Goal: Task Accomplishment & Management: Manage account settings

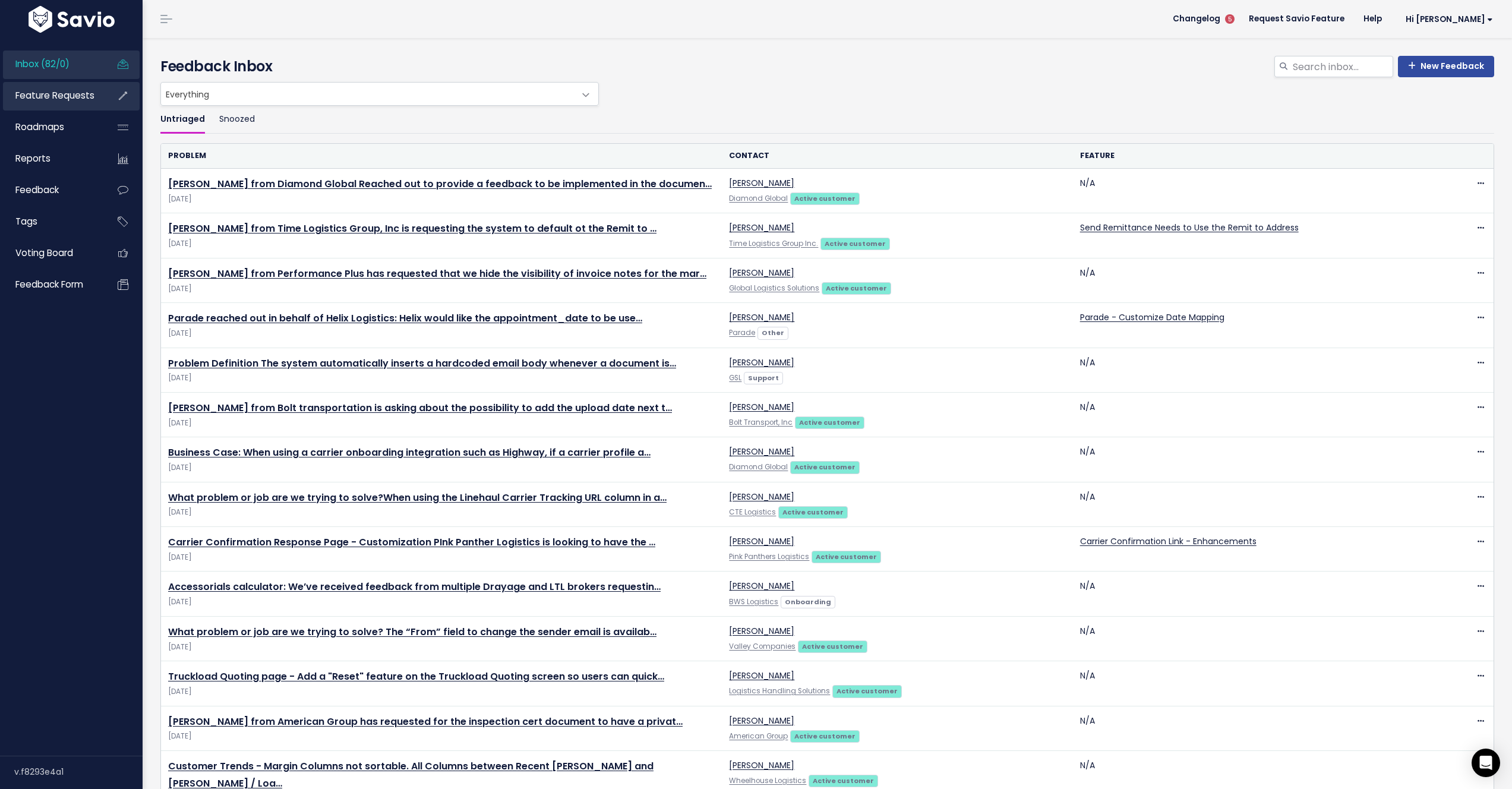
click at [39, 97] on span "Feature Requests" at bounding box center [54, 95] width 79 height 13
click at [32, 100] on span "Feature Requests" at bounding box center [54, 95] width 79 height 13
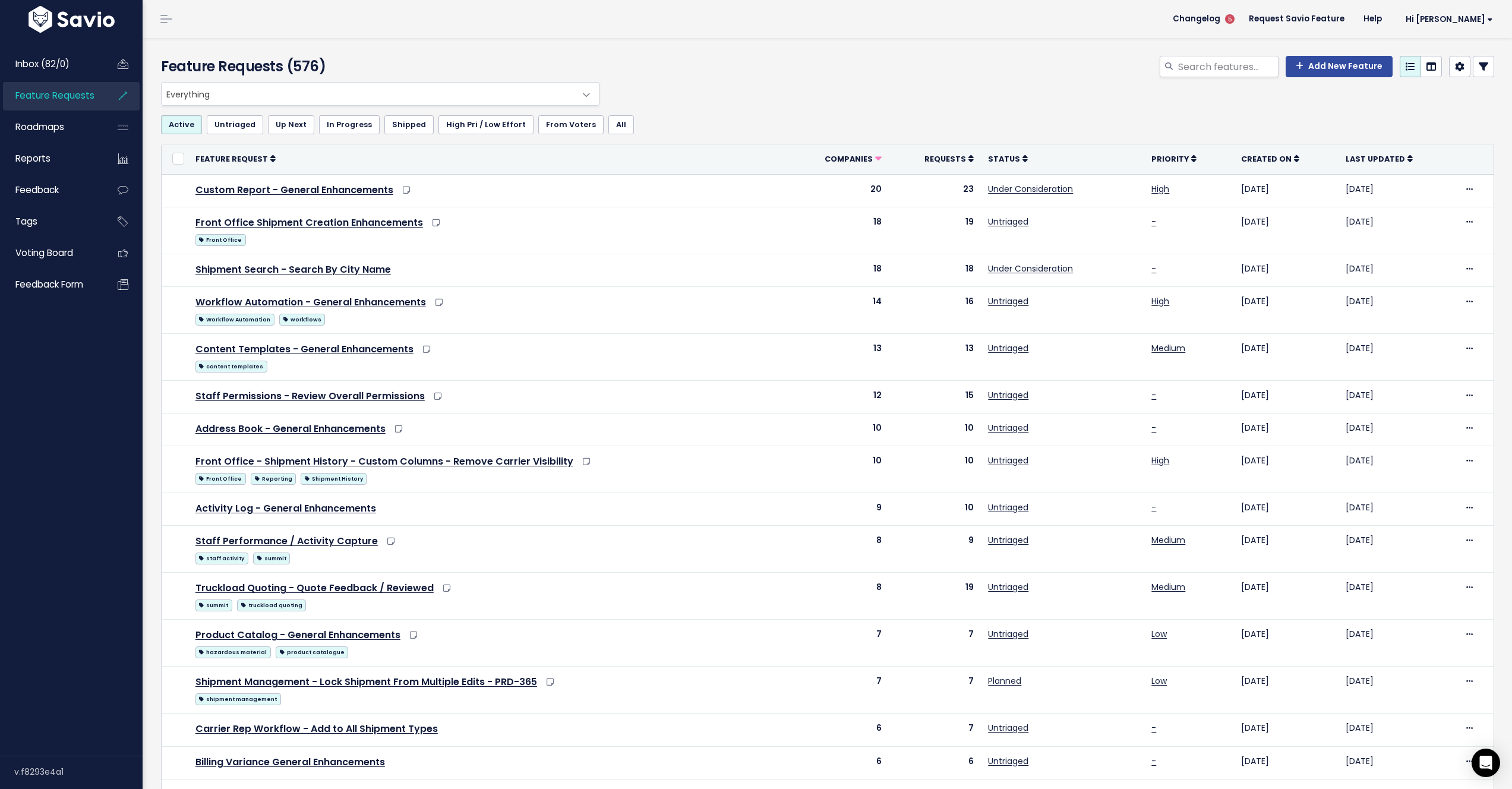
click at [169, 21] on link at bounding box center [166, 18] width 19 height 10
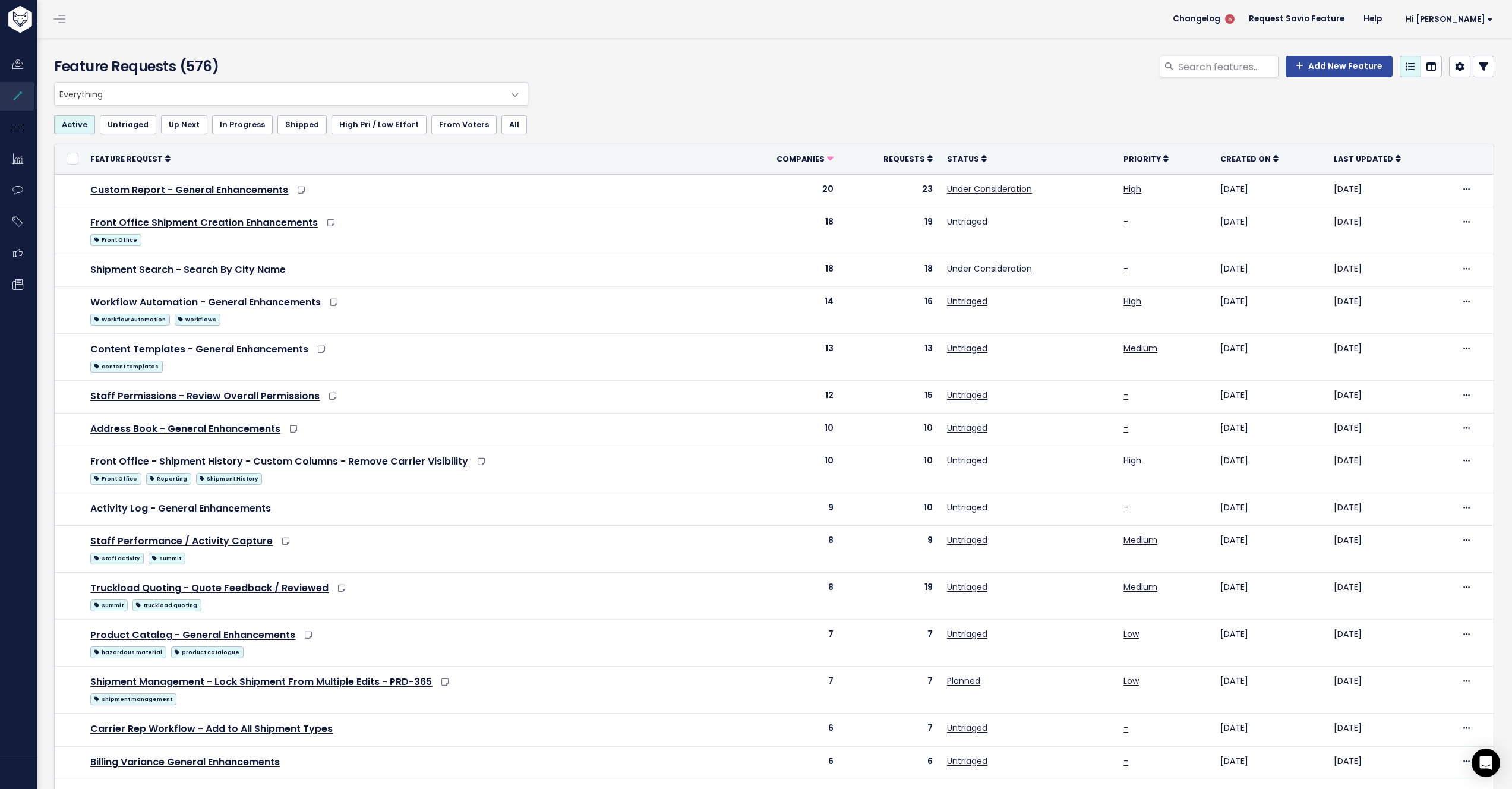
click at [53, 23] on link at bounding box center [60, 18] width 19 height 10
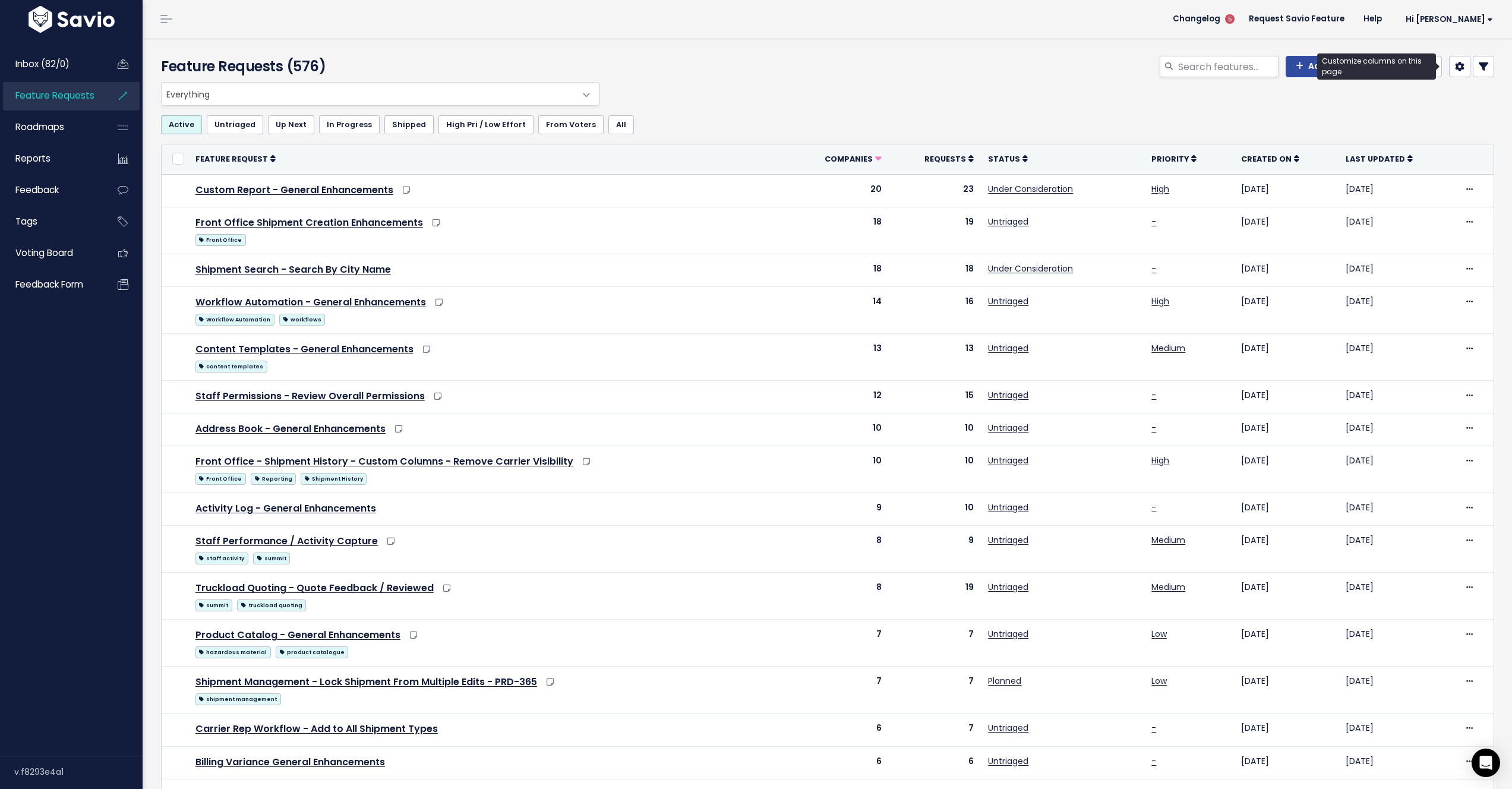
click at [1455, 69] on icon at bounding box center [1460, 67] width 10 height 10
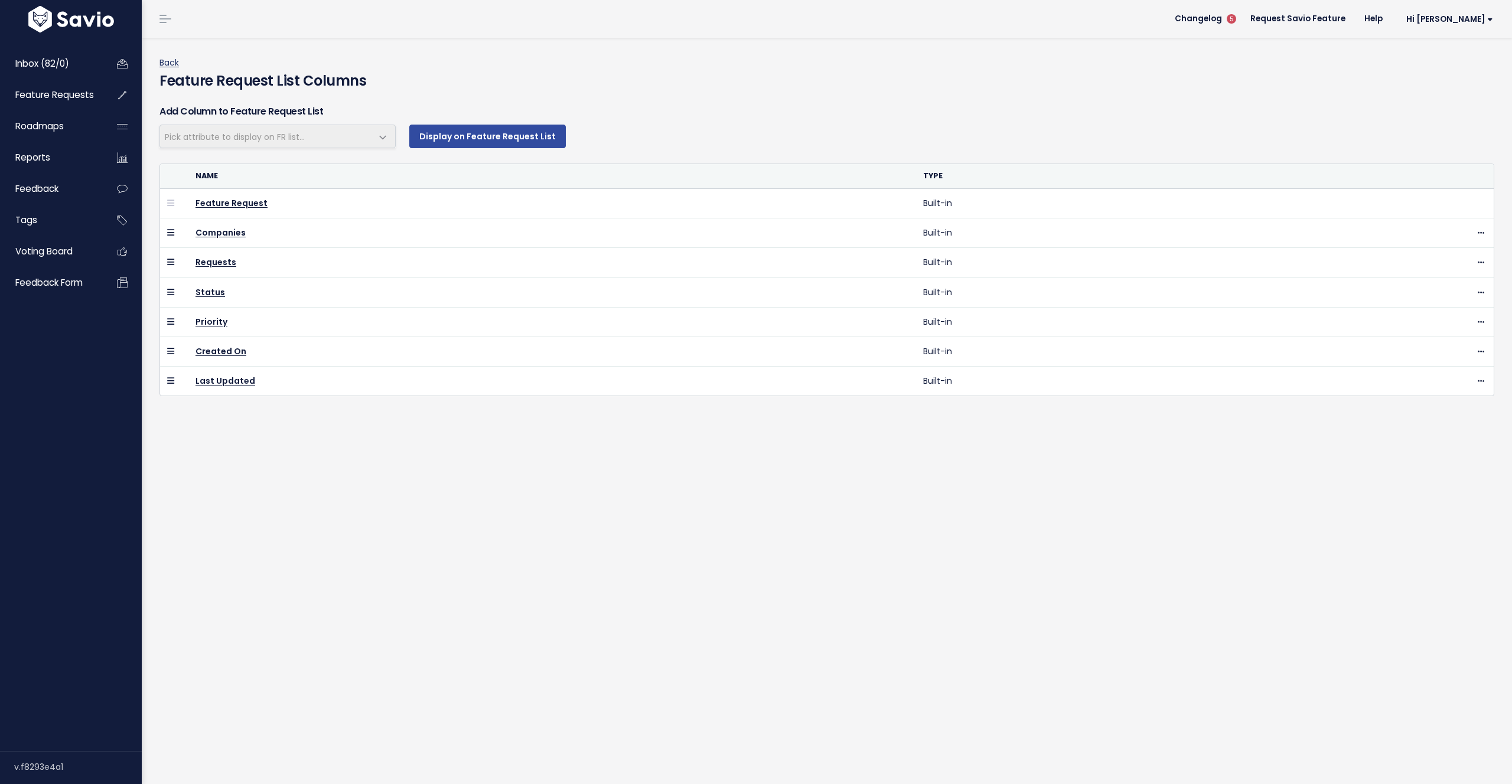
click at [169, 64] on link "Back" at bounding box center [169, 62] width 20 height 12
select select
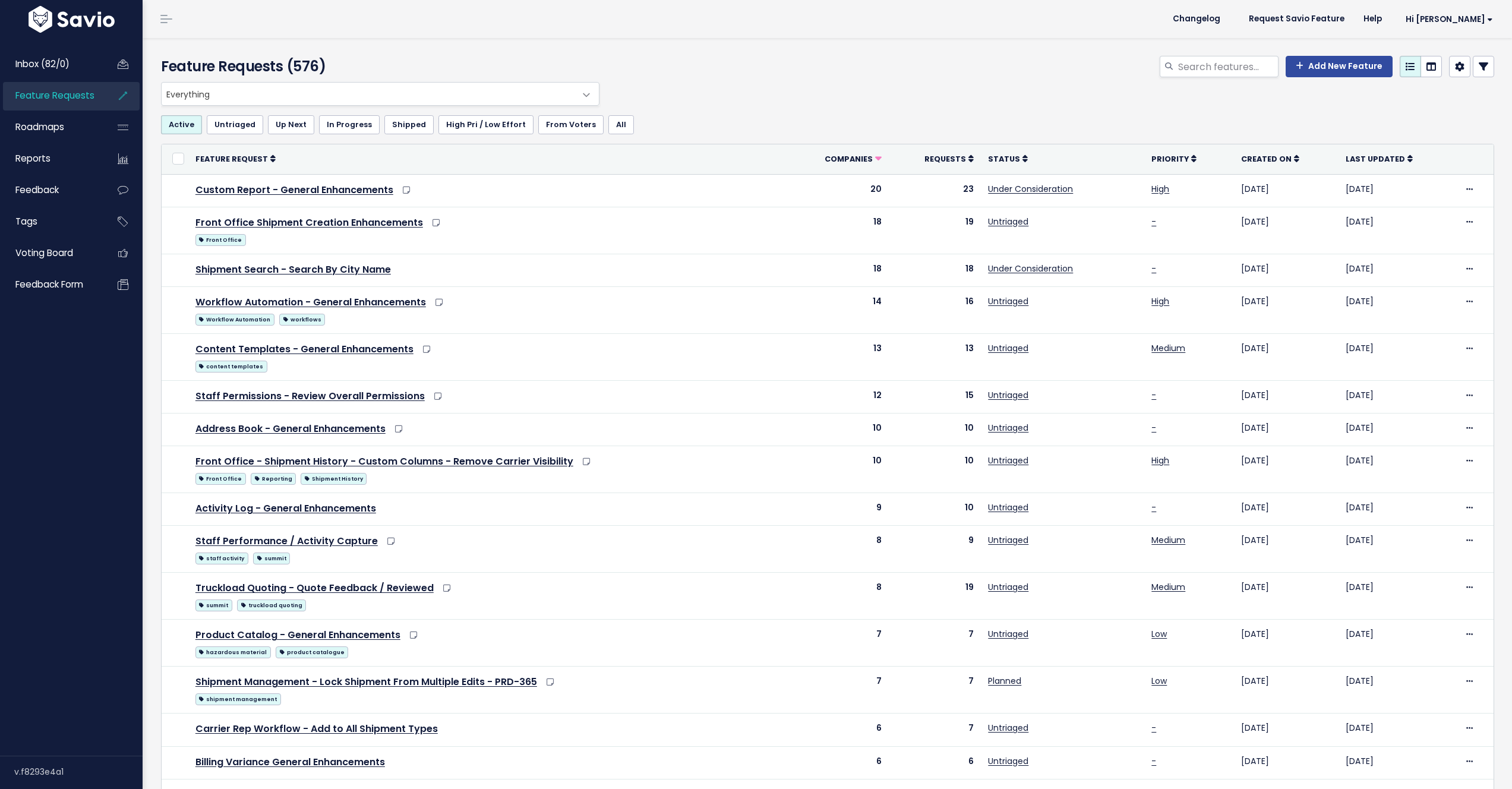
select select
click at [1479, 67] on icon at bounding box center [1483, 67] width 10 height 10
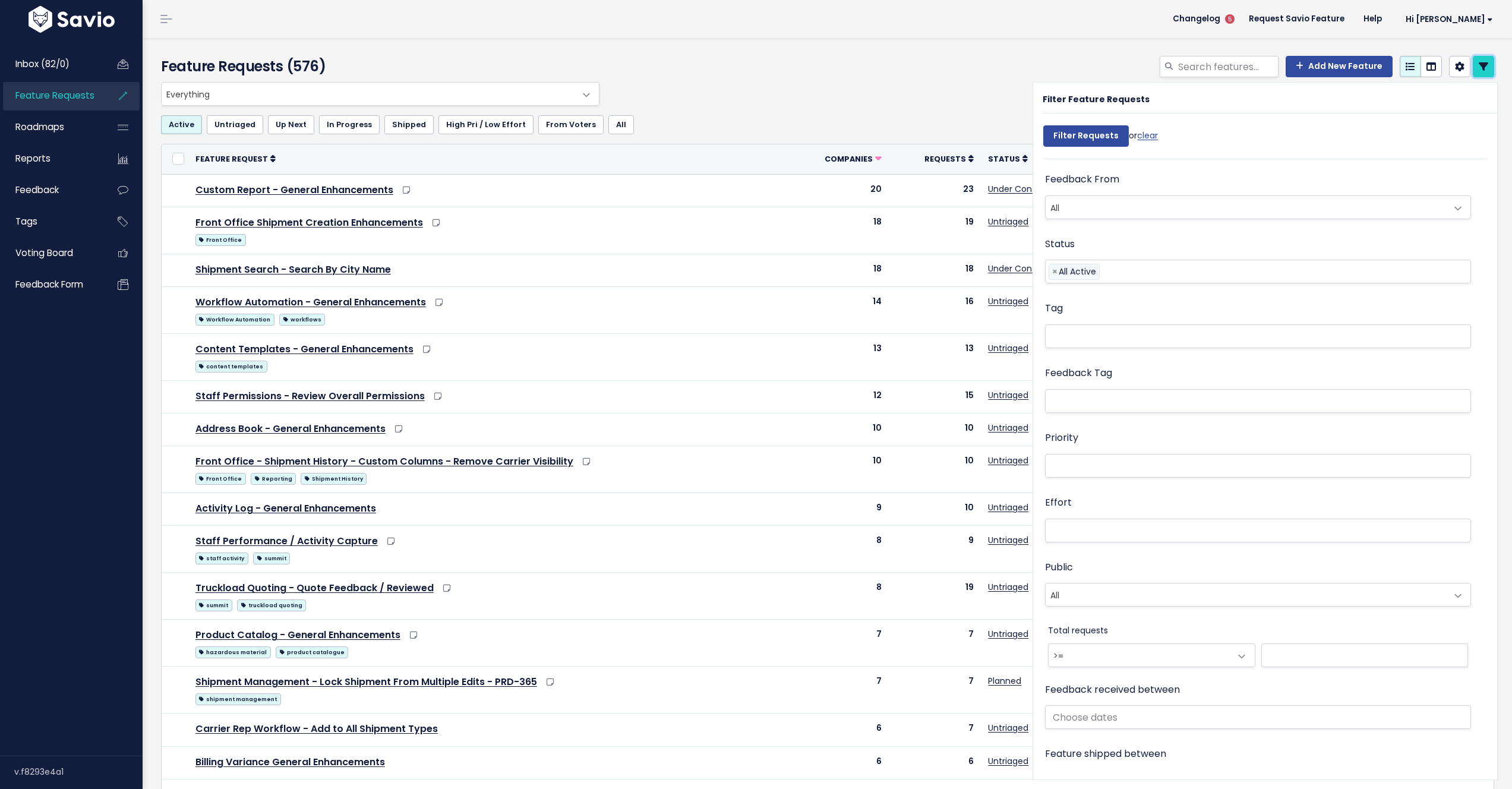
scroll to position [613, 0]
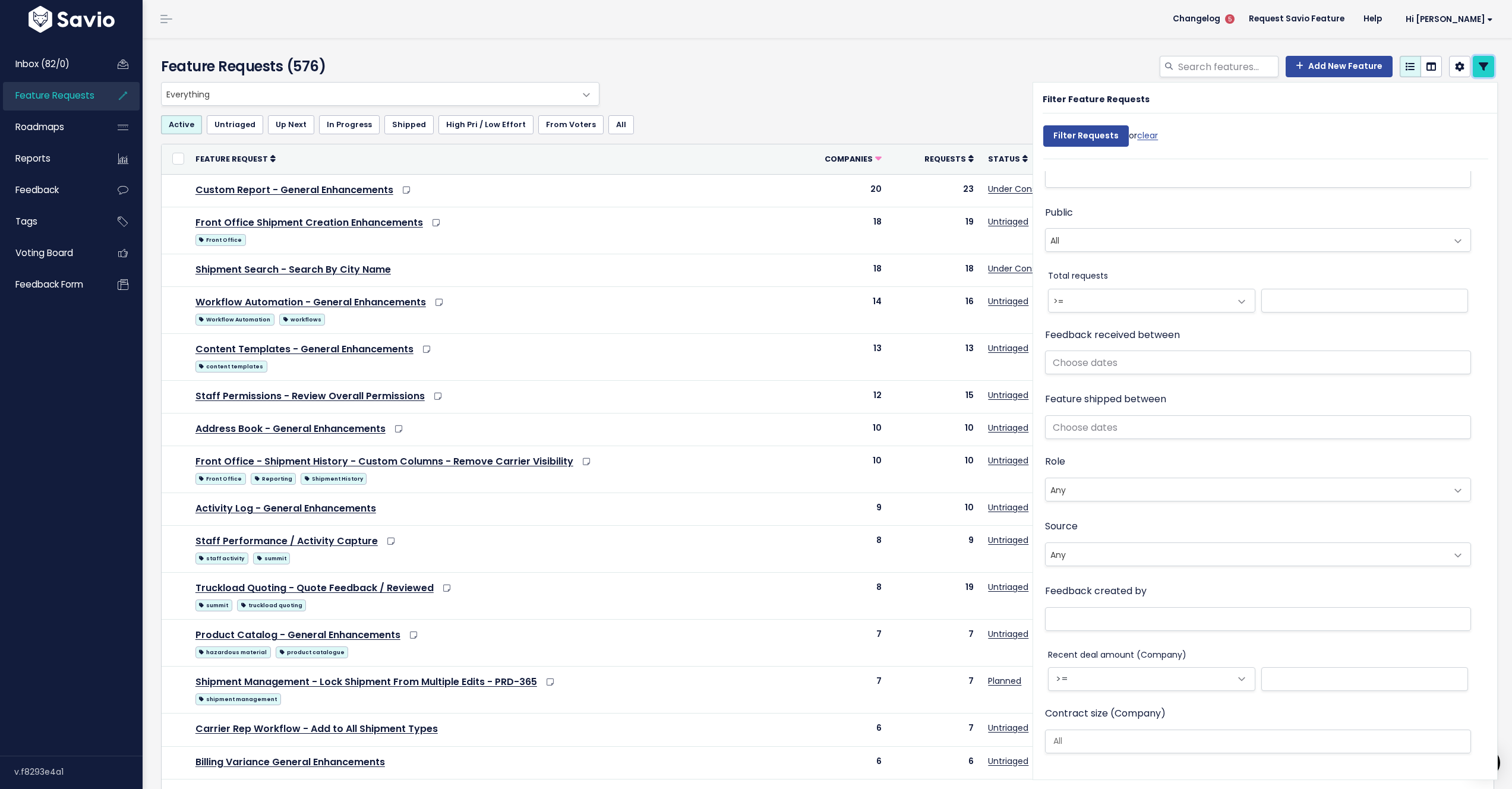
click at [1473, 62] on link at bounding box center [1483, 66] width 21 height 21
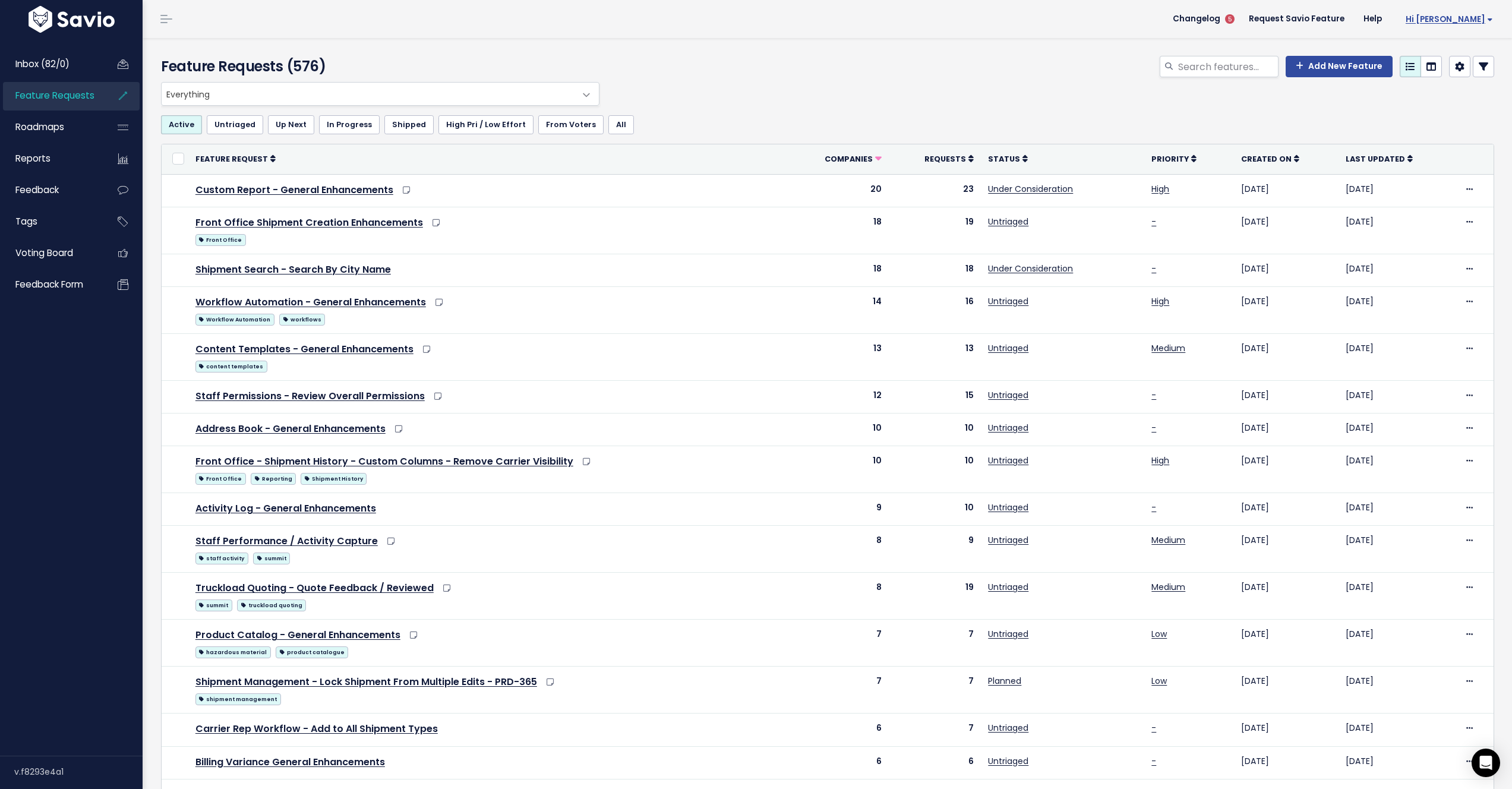
click at [1474, 20] on span "Hi [PERSON_NAME]" at bounding box center [1449, 19] width 87 height 9
click at [1440, 52] on link "Vault Settings" at bounding box center [1454, 54] width 87 height 23
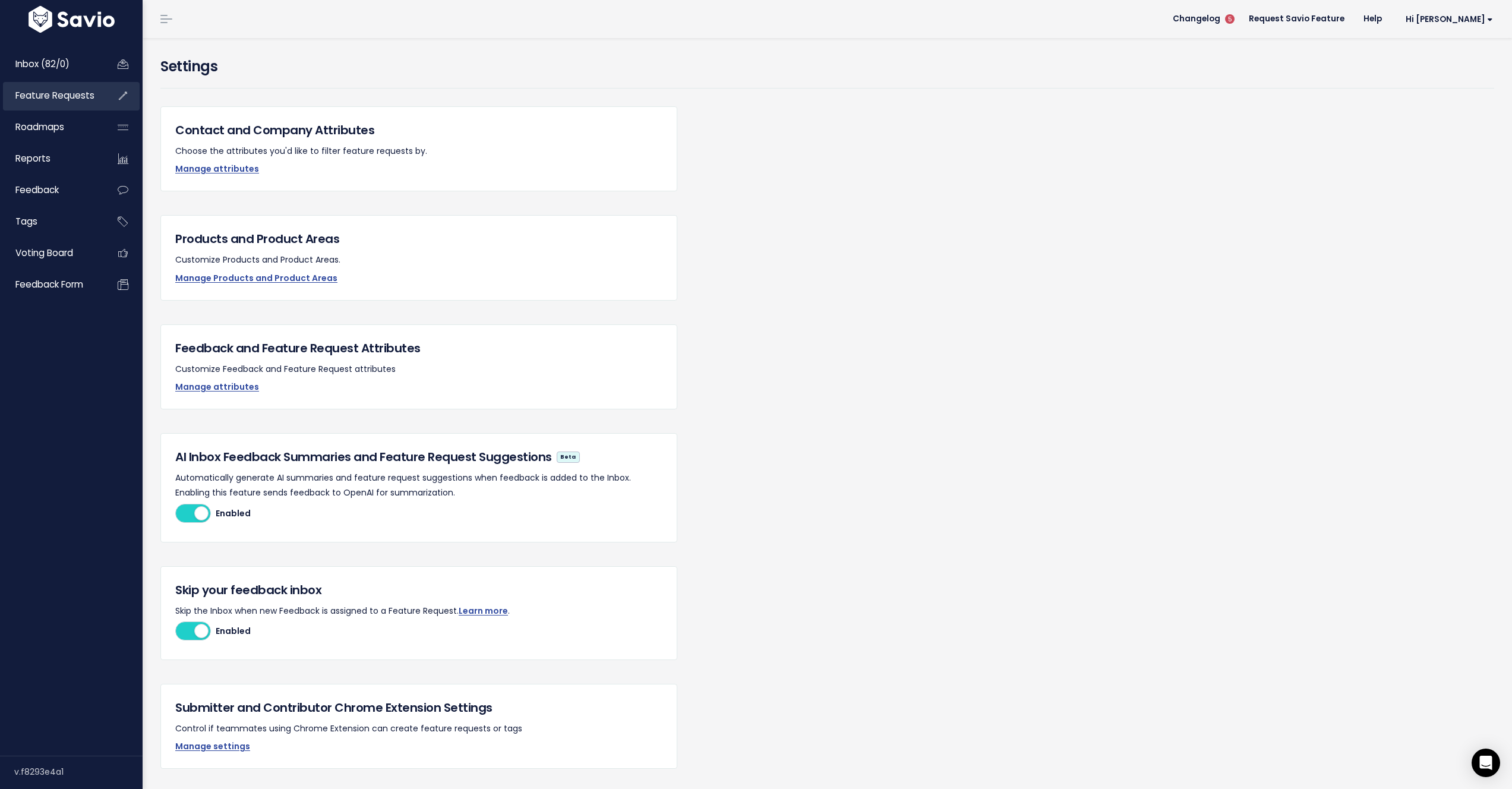
click at [53, 94] on span "Feature Requests" at bounding box center [54, 95] width 79 height 13
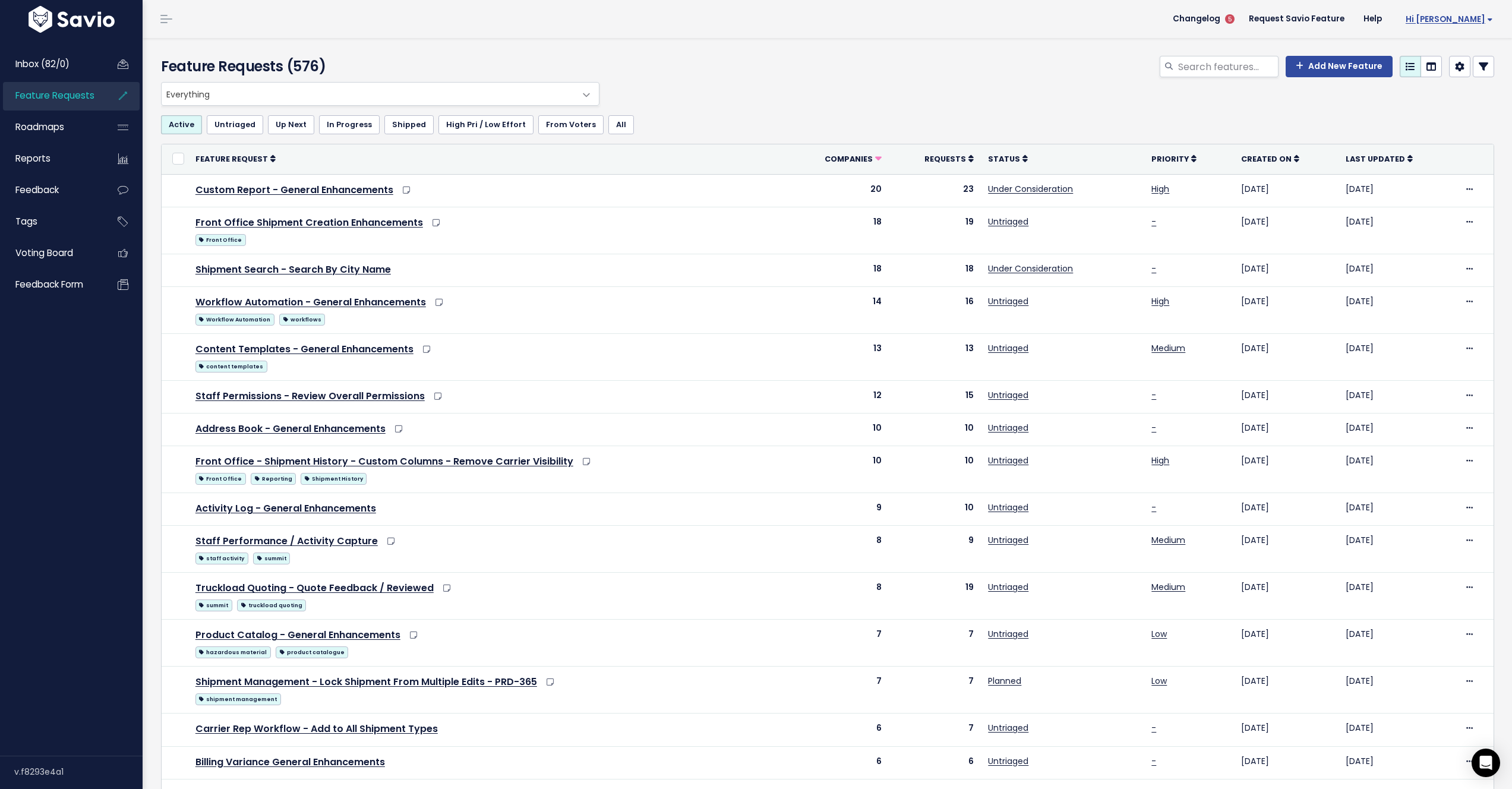
click at [1483, 13] on link "Hi [PERSON_NAME]" at bounding box center [1447, 19] width 111 height 18
click at [1483, 15] on span "Hi [PERSON_NAME]" at bounding box center [1449, 19] width 87 height 9
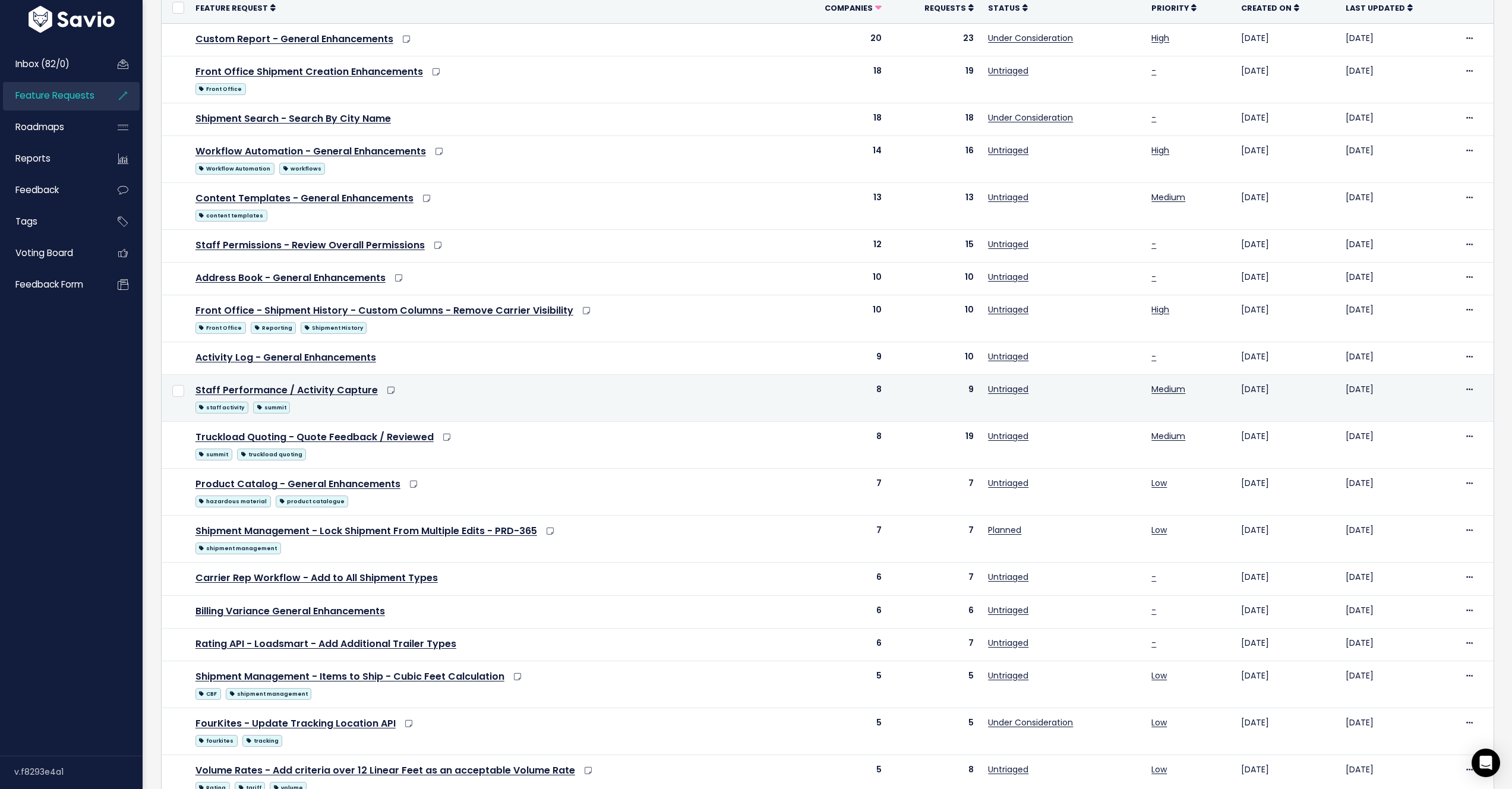
scroll to position [289, 0]
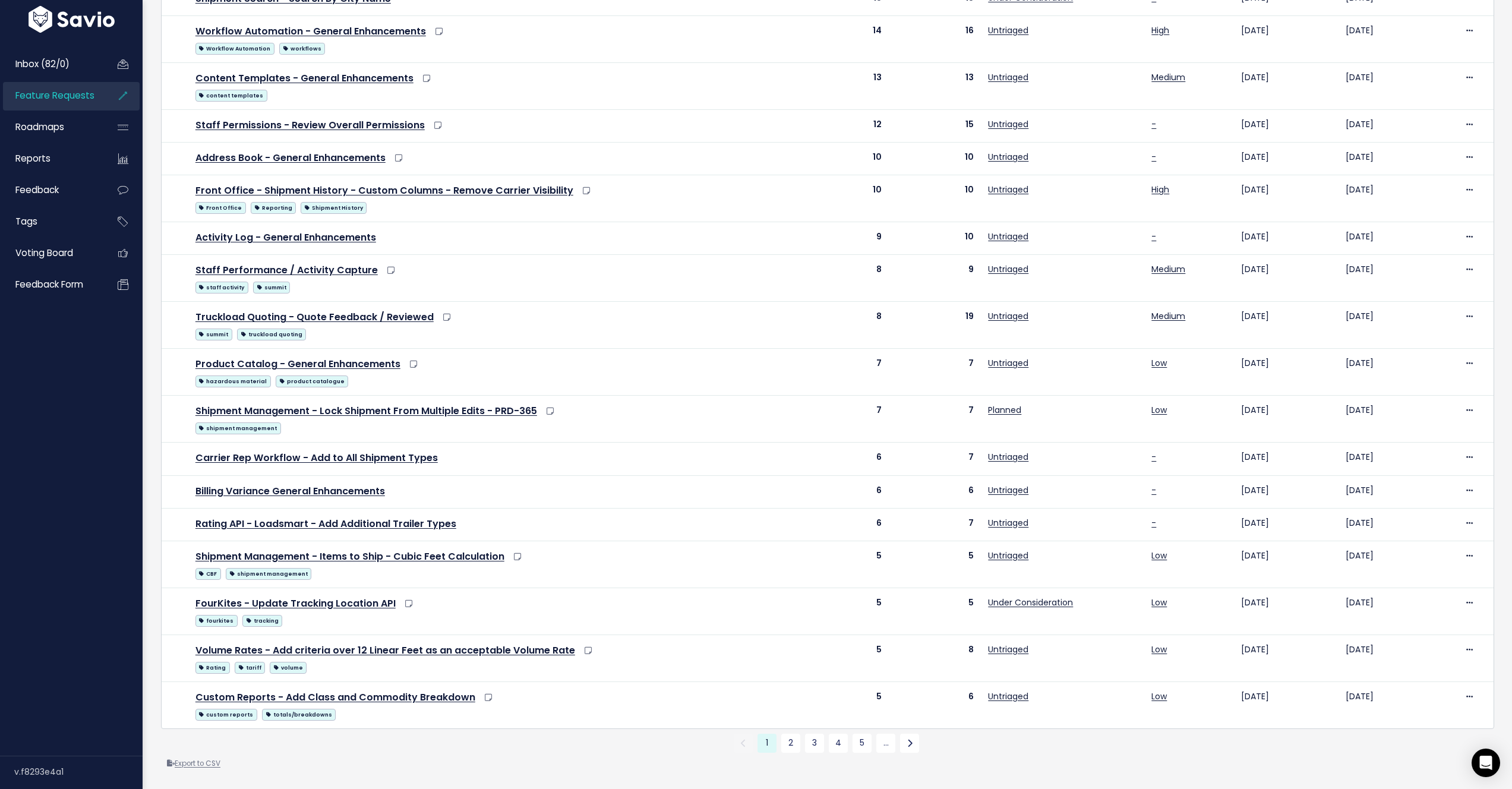
click at [199, 759] on link "Export to CSV" at bounding box center [193, 764] width 53 height 10
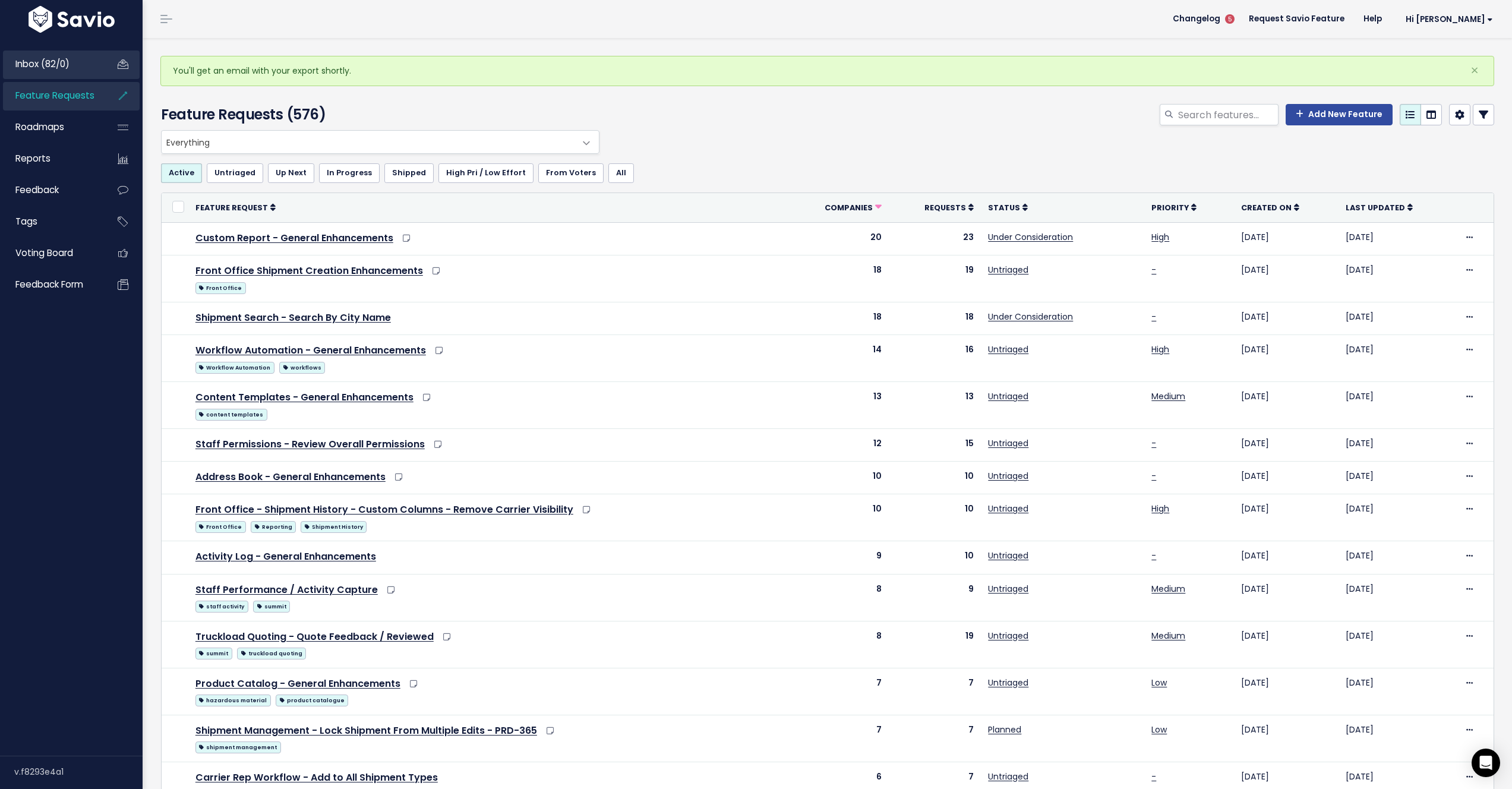
click at [69, 63] on span "Inbox (82/0)" at bounding box center [42, 64] width 54 height 13
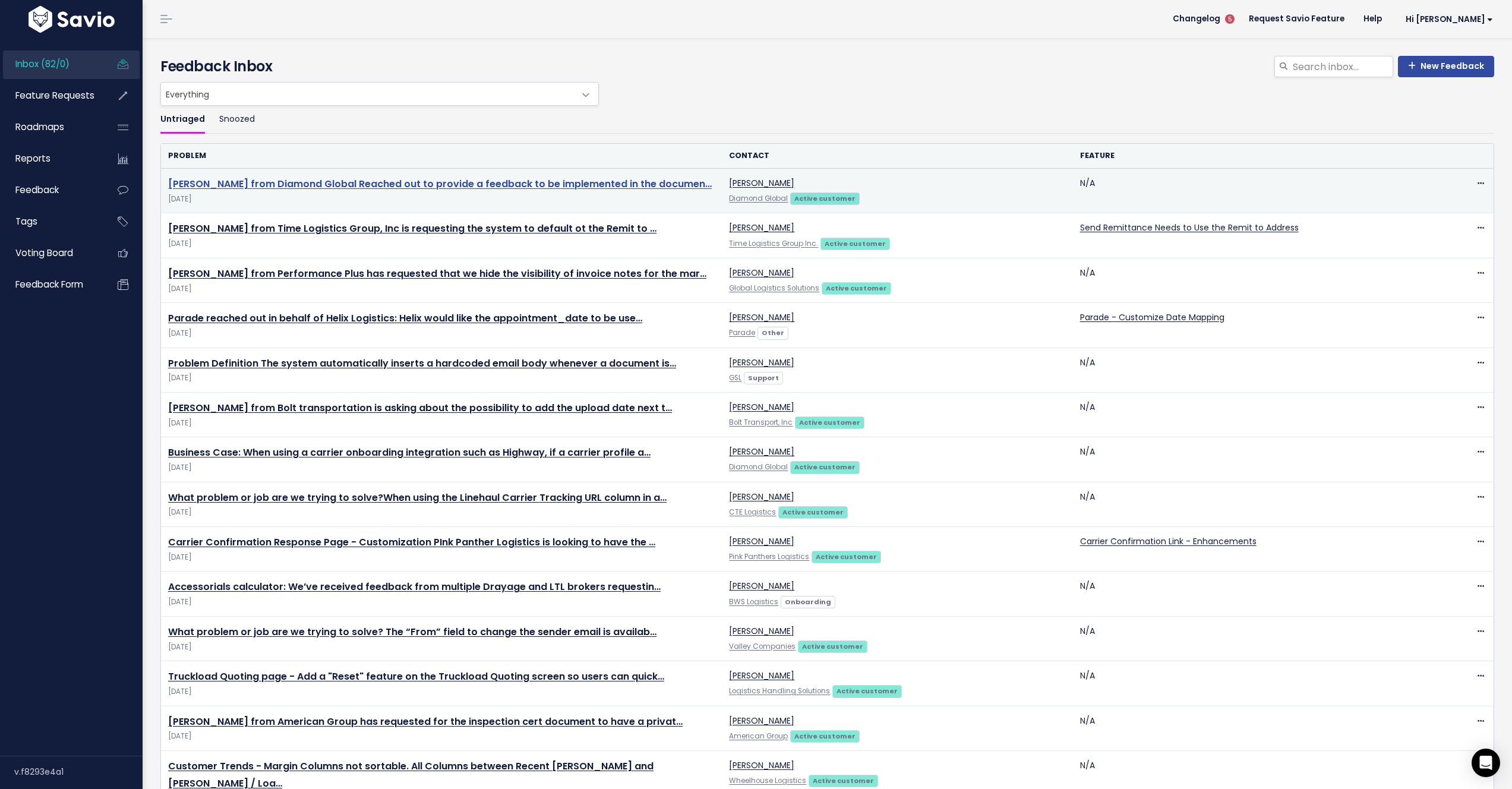
click at [477, 187] on link "[PERSON_NAME] from Diamond Global Reached out to provide a feedback to be imple…" at bounding box center [440, 184] width 544 height 14
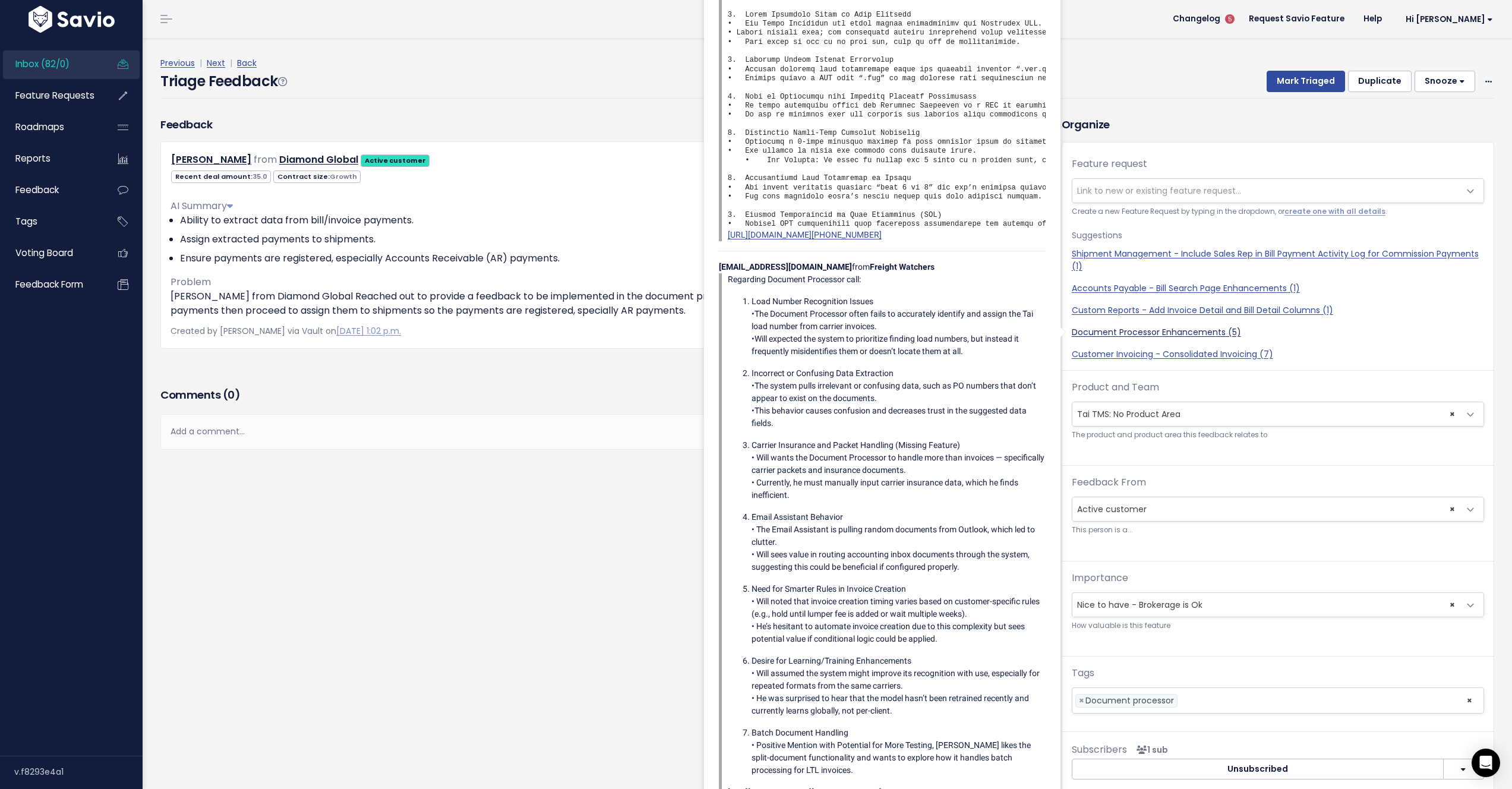
click at [1157, 332] on link "Document Processor Enhancements (5)" at bounding box center [1277, 332] width 413 height 13
select select "60576"
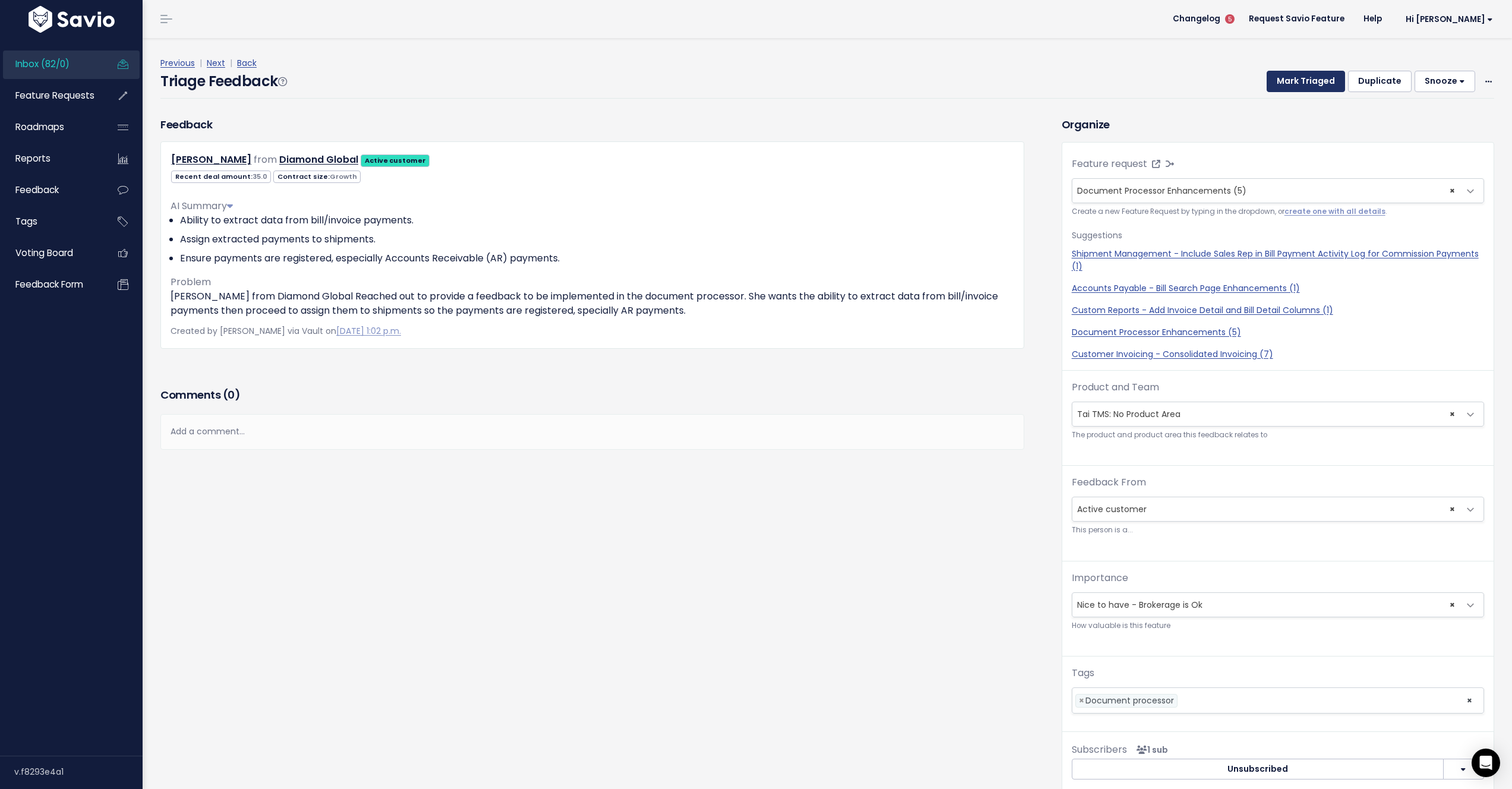
click at [1290, 87] on button "Mark Triaged" at bounding box center [1305, 81] width 79 height 21
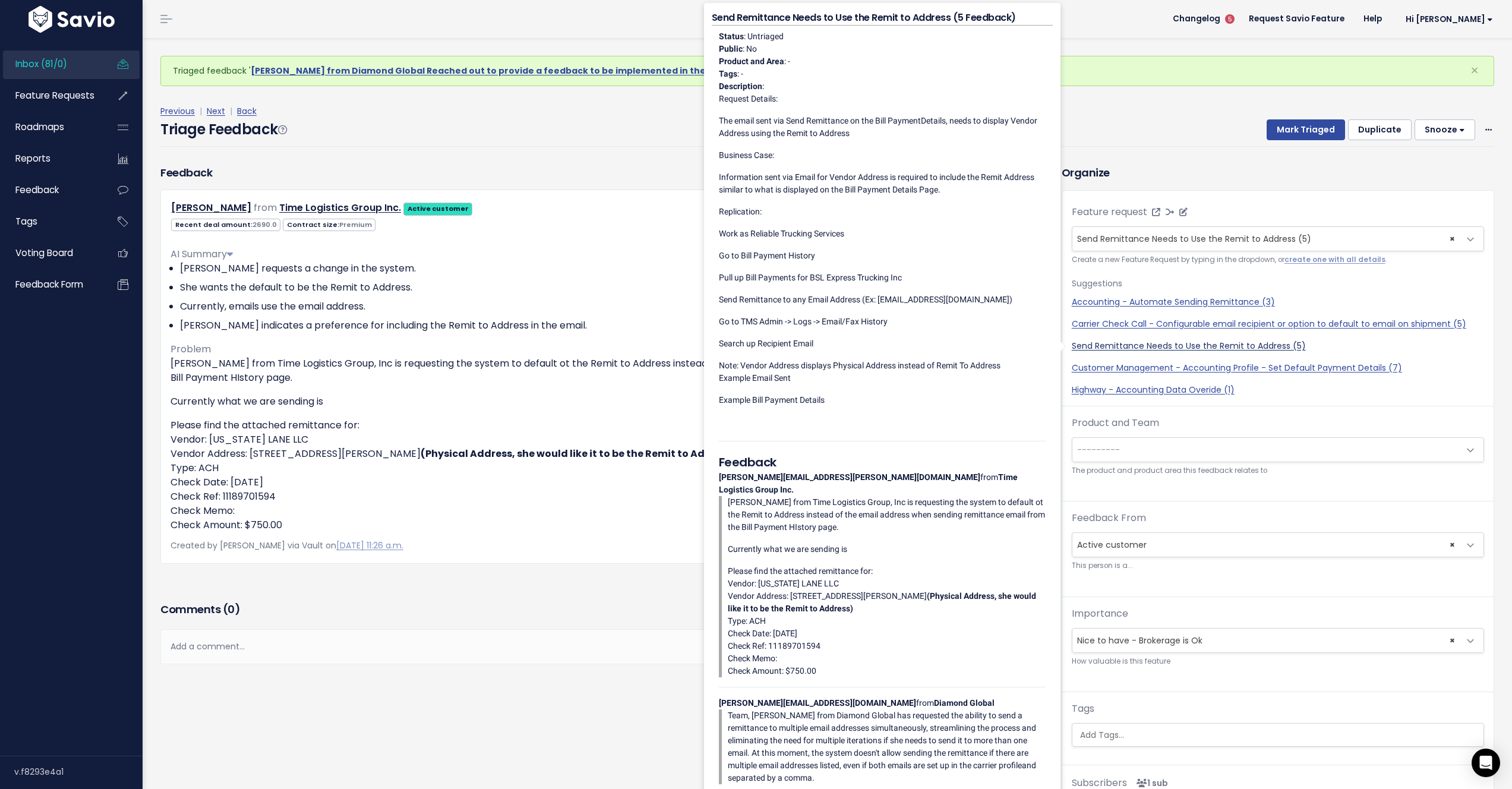
click at [1166, 348] on link "Send Remittance Needs to Use the Remit to Address (5)" at bounding box center [1277, 346] width 413 height 13
click at [1146, 348] on link "Send Remittance Needs to Use the Remit to Address (5)" at bounding box center [1277, 346] width 413 height 13
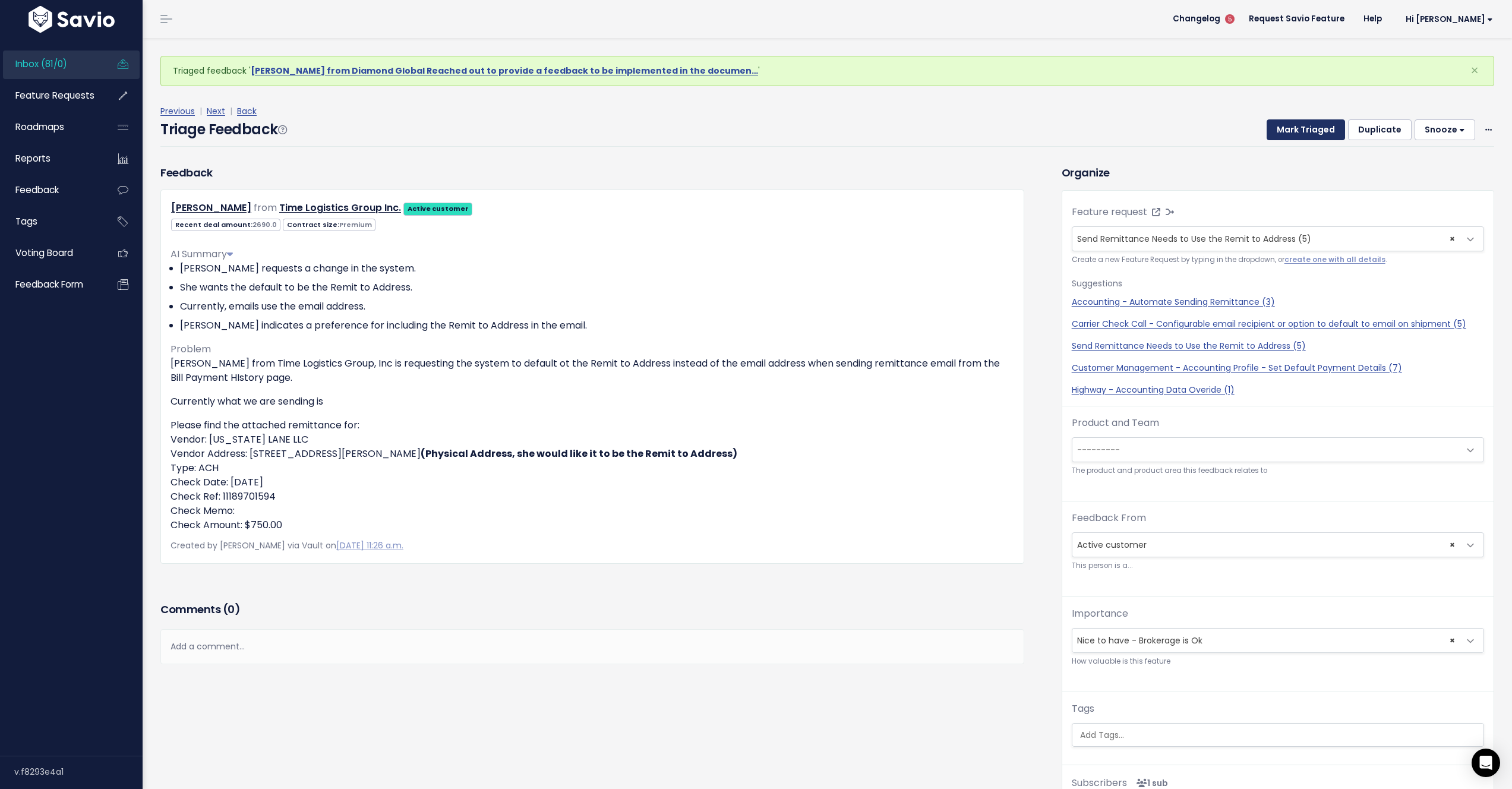
click at [1322, 127] on button "Mark Triaged" at bounding box center [1305, 130] width 79 height 21
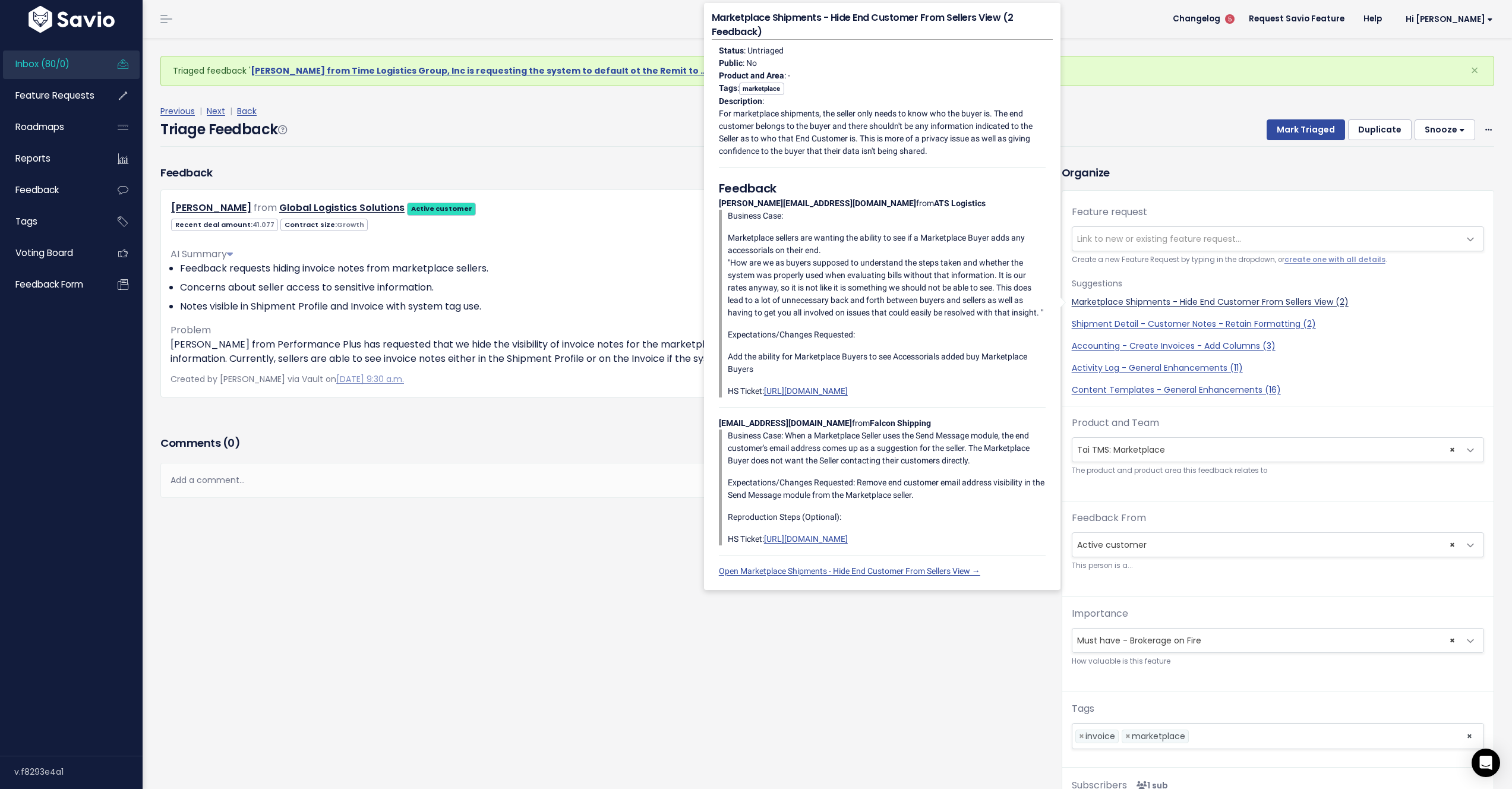
click at [1203, 302] on link "Marketplace Shipments - Hide End Customer From Sellers View (2)" at bounding box center [1277, 302] width 413 height 13
select select "18566"
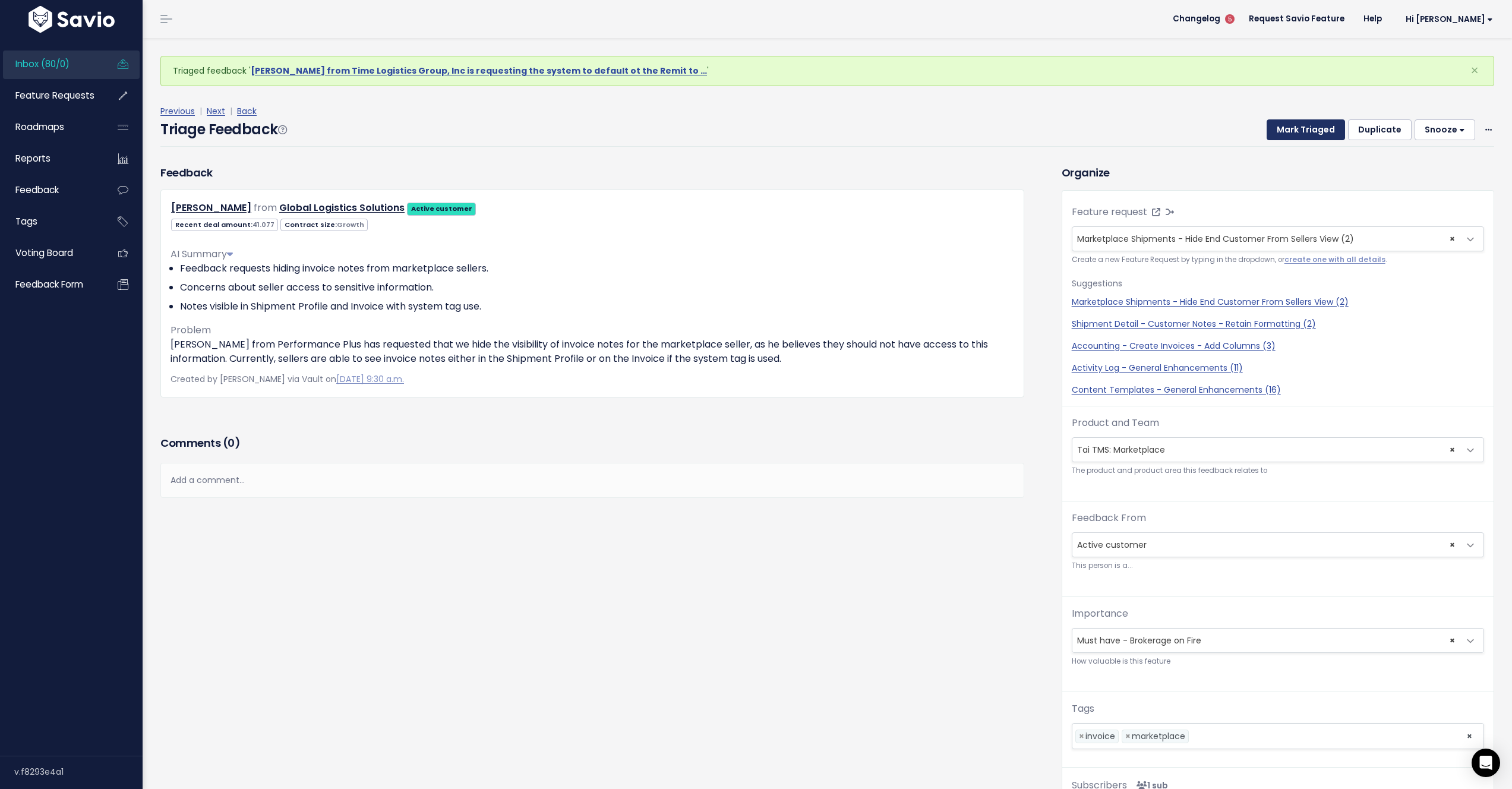
click at [1289, 128] on button "Mark Triaged" at bounding box center [1305, 130] width 79 height 21
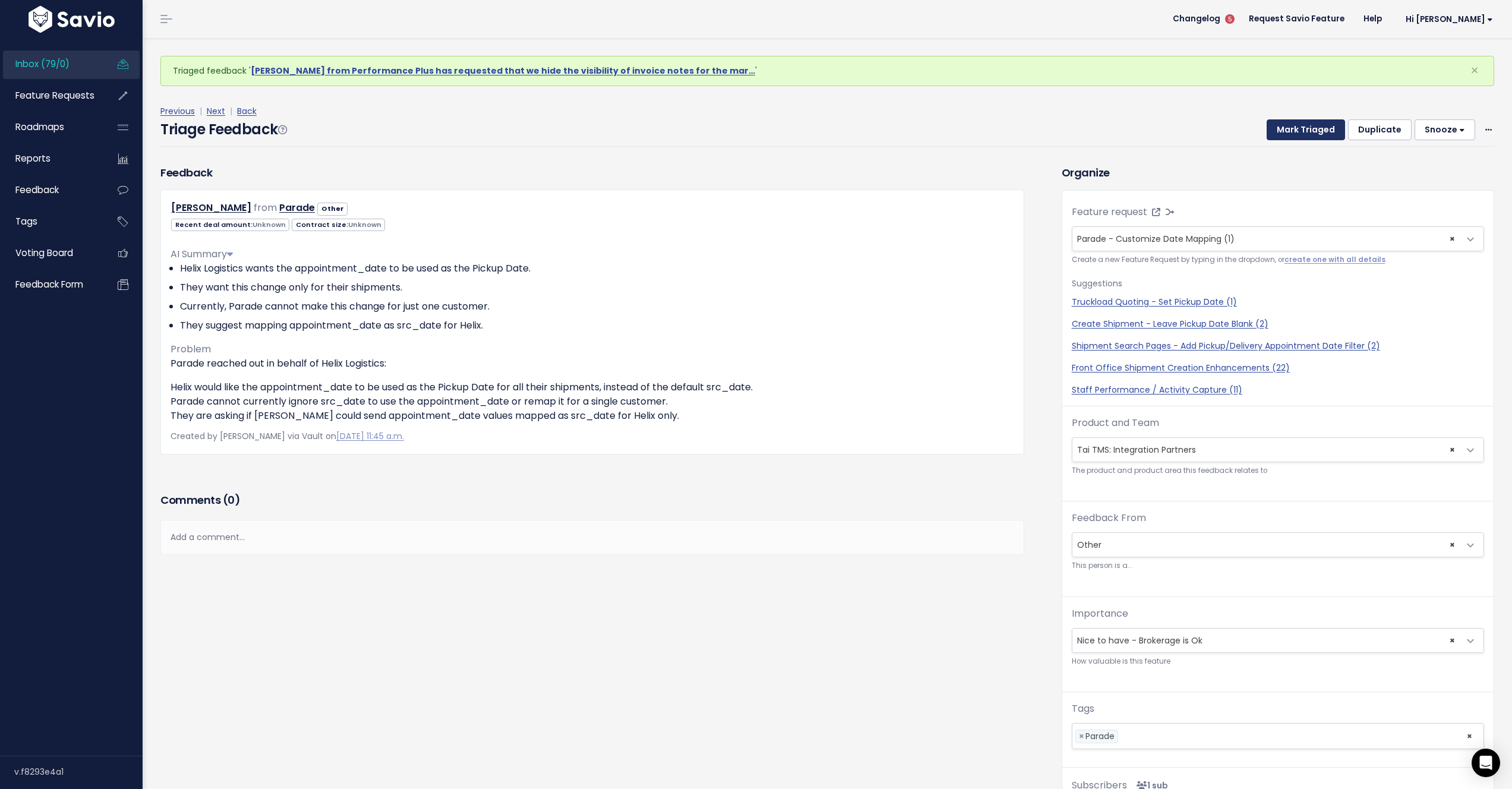
click at [1289, 130] on button "Mark Triaged" at bounding box center [1305, 130] width 79 height 21
